Goal: Information Seeking & Learning: Learn about a topic

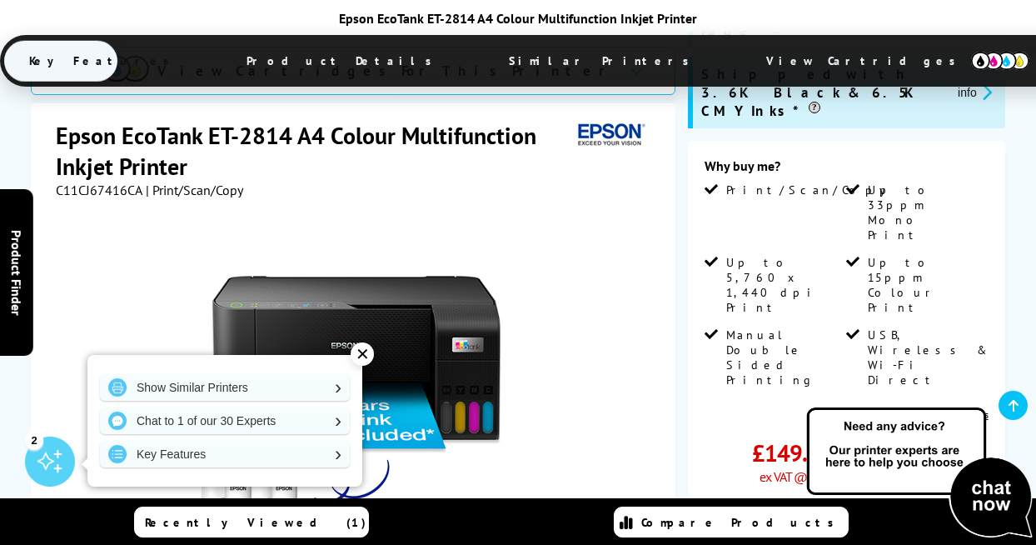
scroll to position [305, 0]
click at [365, 348] on div "✕" at bounding box center [362, 353] width 23 height 23
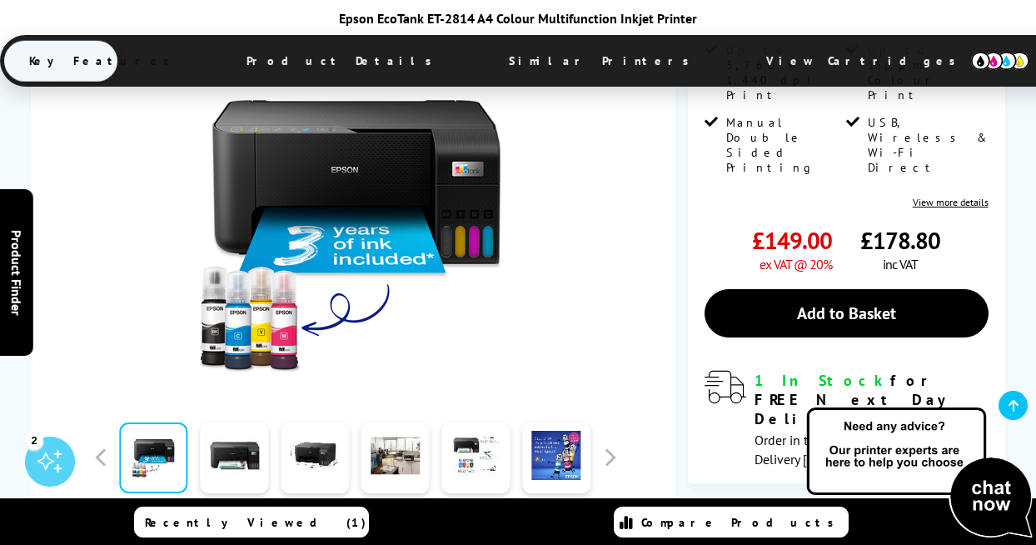
scroll to position [540, 0]
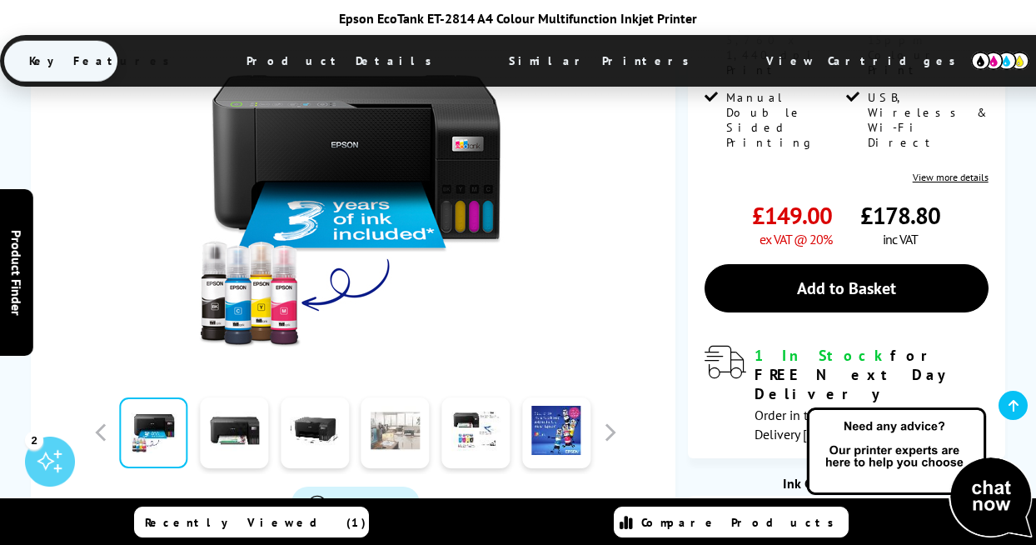
click at [396, 397] on link at bounding box center [395, 432] width 68 height 71
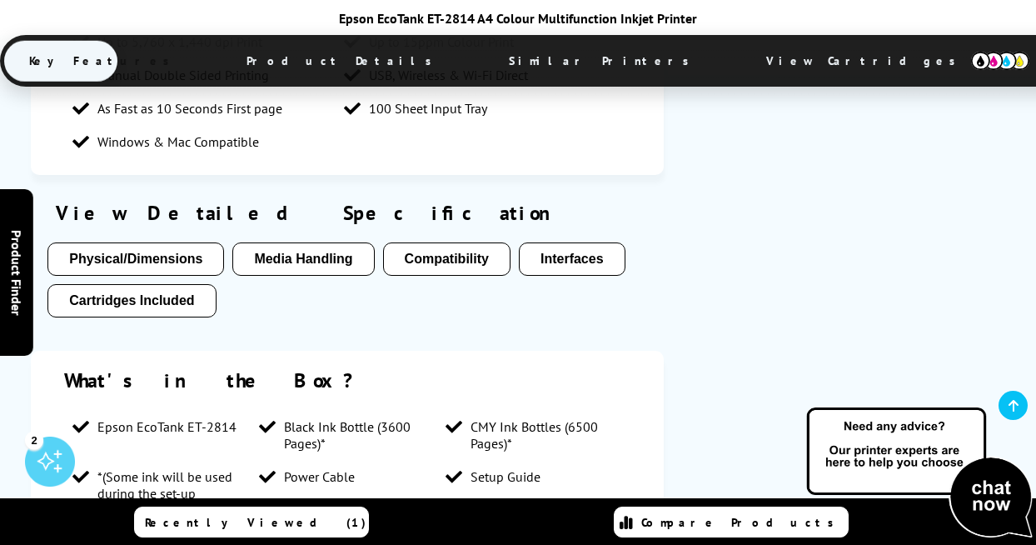
scroll to position [1545, 0]
click at [352, 241] on button "Media Handling" at bounding box center [303, 257] width 142 height 33
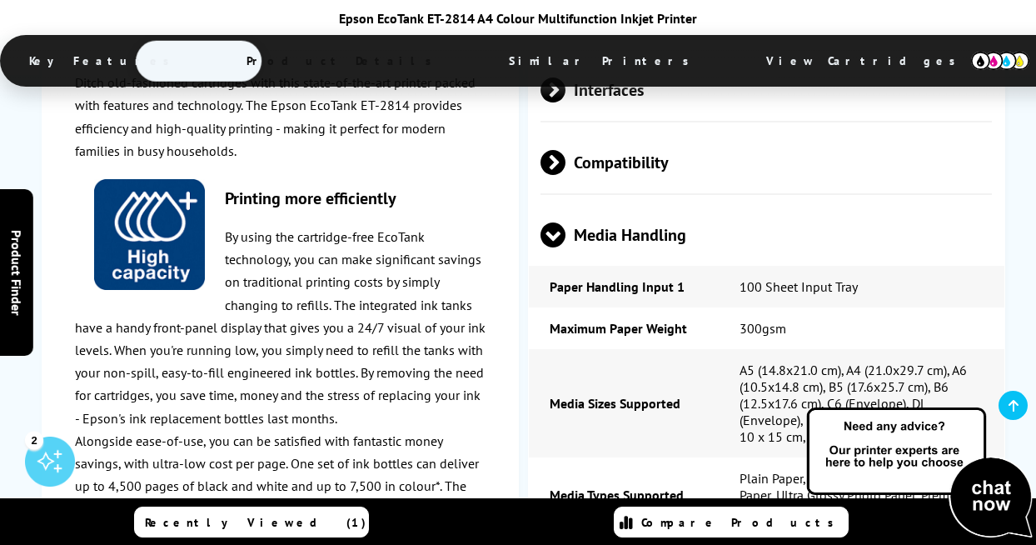
scroll to position [2994, 0]
